Goal: Transaction & Acquisition: Purchase product/service

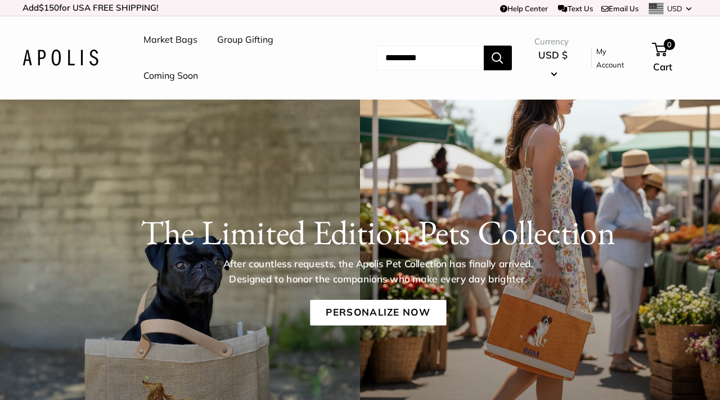
click at [241, 40] on link "Group Gifting" at bounding box center [245, 39] width 56 height 17
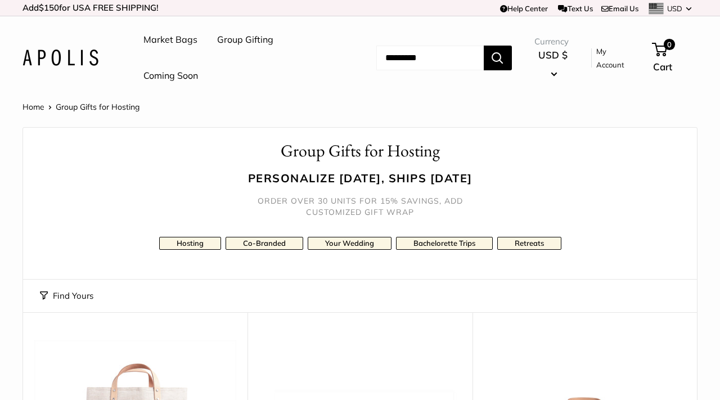
click at [45, 296] on button "Find Yours" at bounding box center [66, 296] width 53 height 16
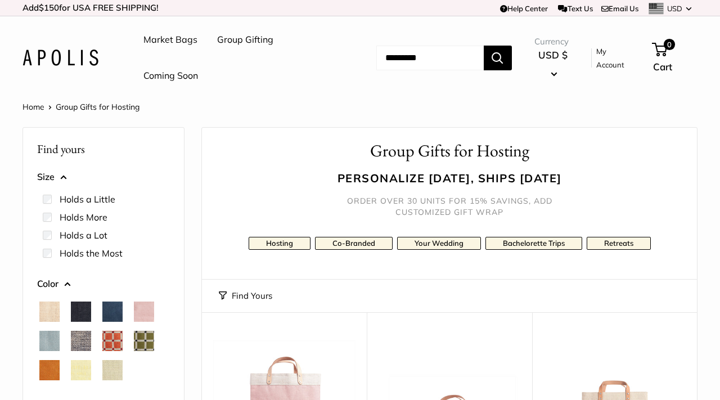
click at [110, 313] on span "Navy" at bounding box center [112, 311] width 20 height 20
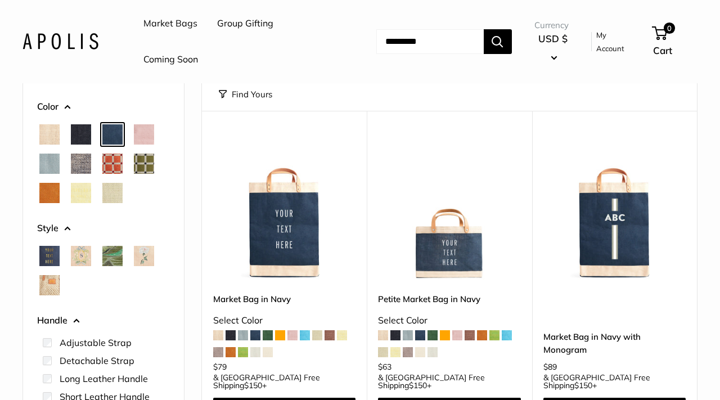
scroll to position [191, 0]
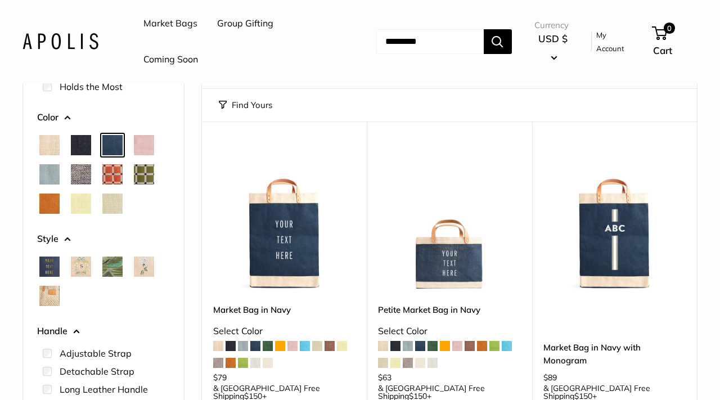
click at [71, 41] on img at bounding box center [60, 41] width 76 height 16
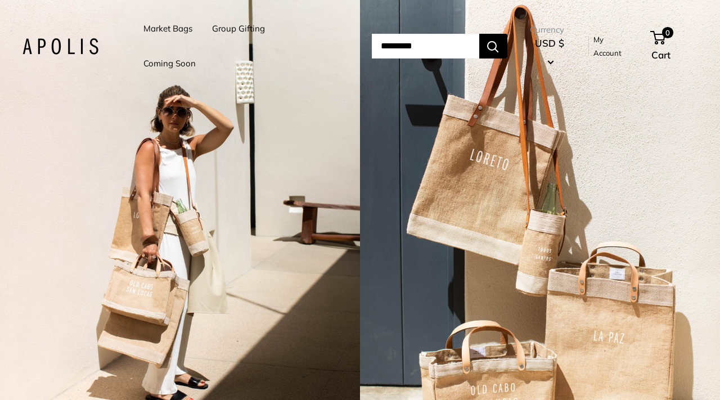
click at [350, 121] on div "2 / 3" at bounding box center [180, 200] width 360 height 400
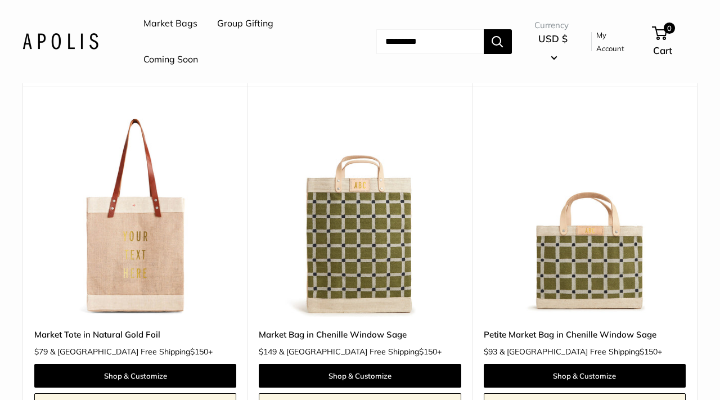
scroll to position [2042, 0]
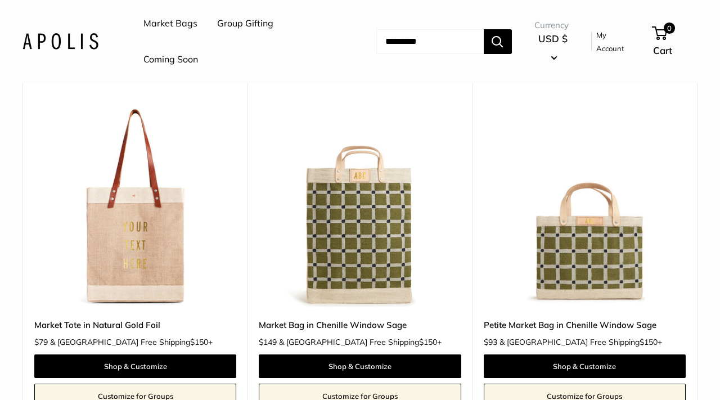
click at [0, 0] on img at bounding box center [0, 0] width 0 height 0
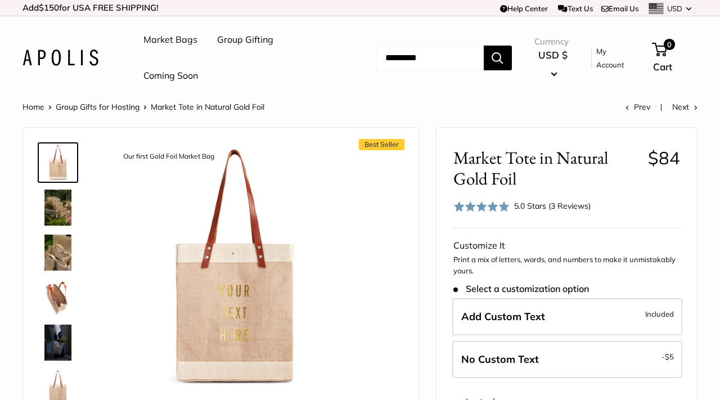
click at [239, 41] on link "Group Gifting" at bounding box center [245, 39] width 56 height 17
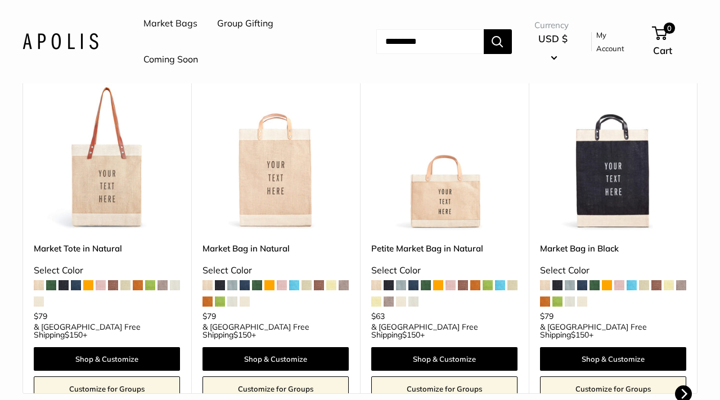
scroll to position [305, 0]
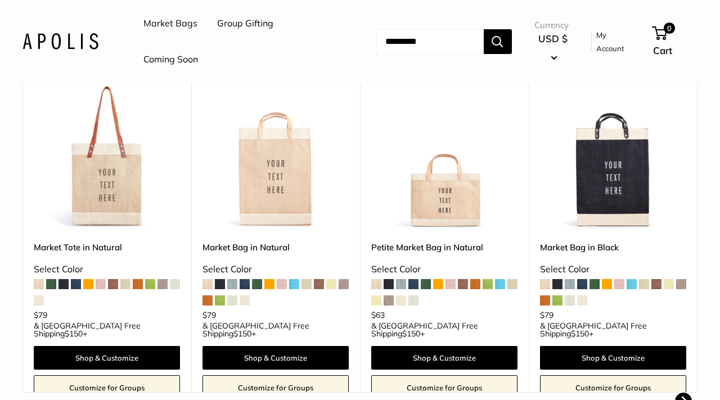
click at [76, 287] on span at bounding box center [76, 284] width 10 height 10
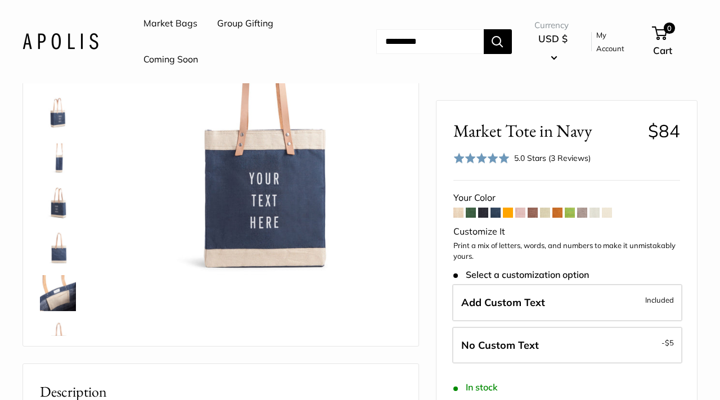
scroll to position [142, 0]
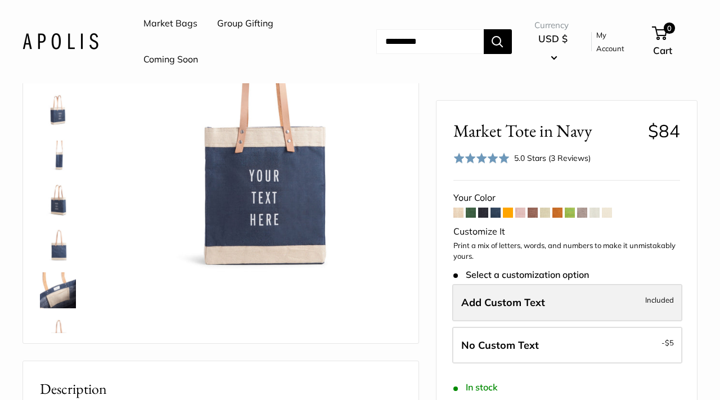
click at [603, 310] on label "Add Custom Text Included" at bounding box center [567, 302] width 230 height 37
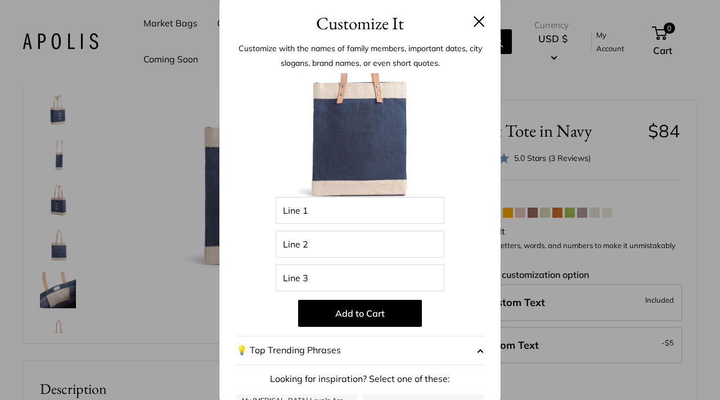
click at [477, 22] on button at bounding box center [478, 21] width 11 height 11
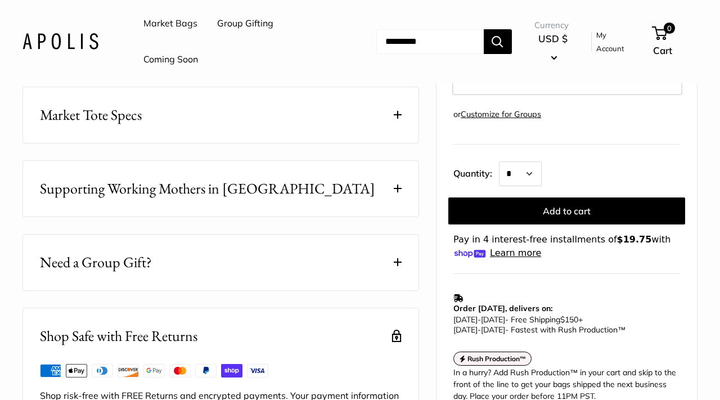
scroll to position [622, 0]
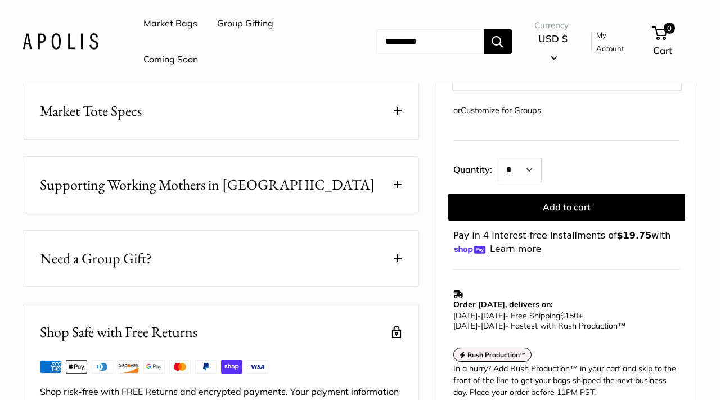
click at [399, 260] on span at bounding box center [398, 258] width 8 height 8
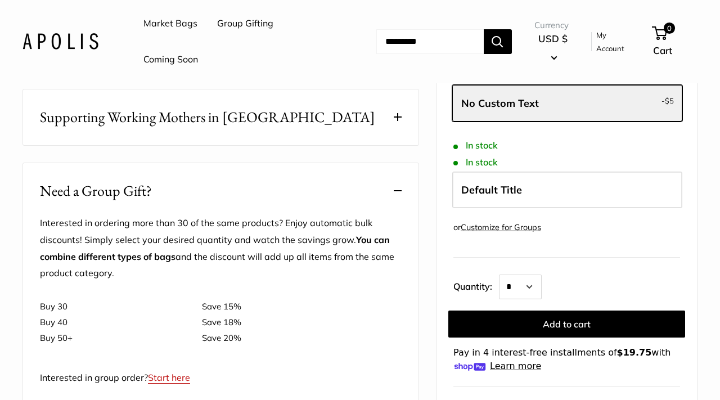
scroll to position [701, 0]
